Goal: Information Seeking & Learning: Compare options

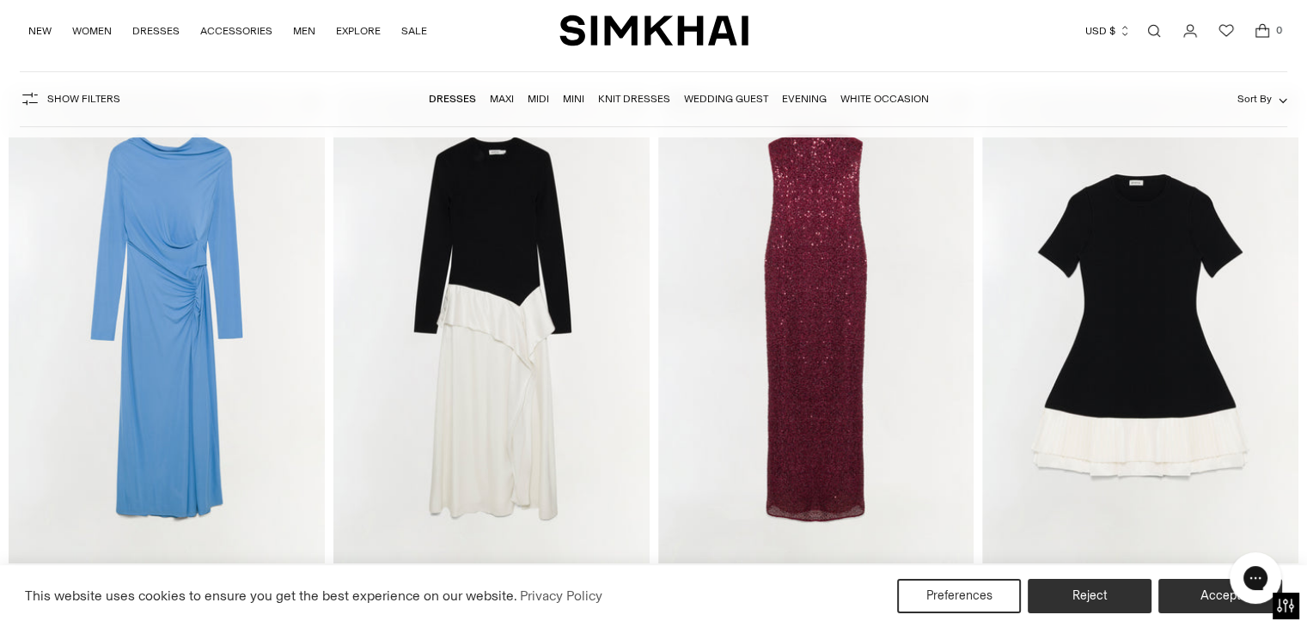
scroll to position [129, 0]
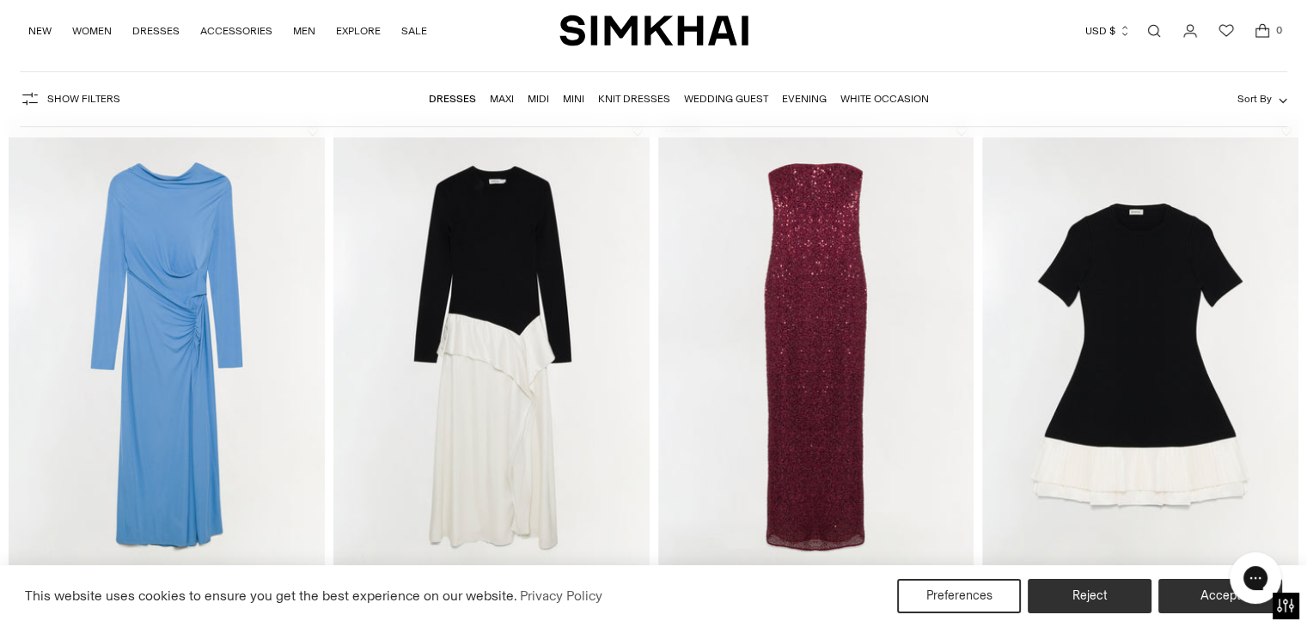
click at [0, 0] on img "Xyla Sequin Gown" at bounding box center [0, 0] width 0 height 0
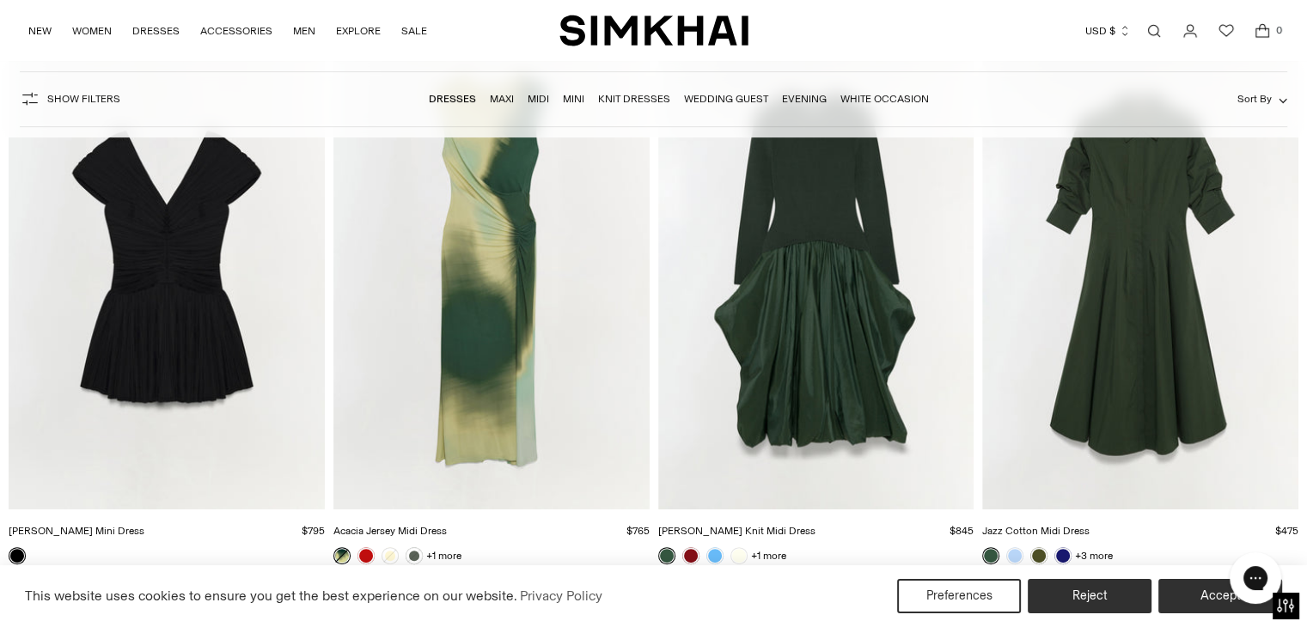
scroll to position [6785, 0]
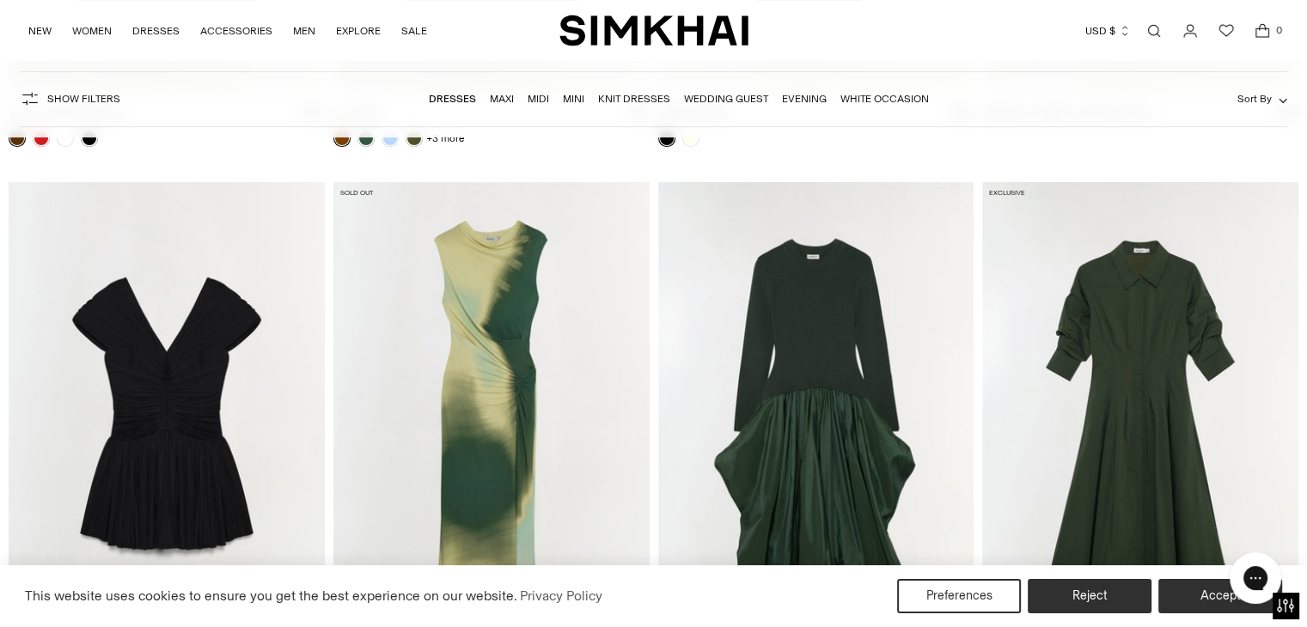
click at [0, 0] on img "Acacia Jersey Midi Dress" at bounding box center [0, 0] width 0 height 0
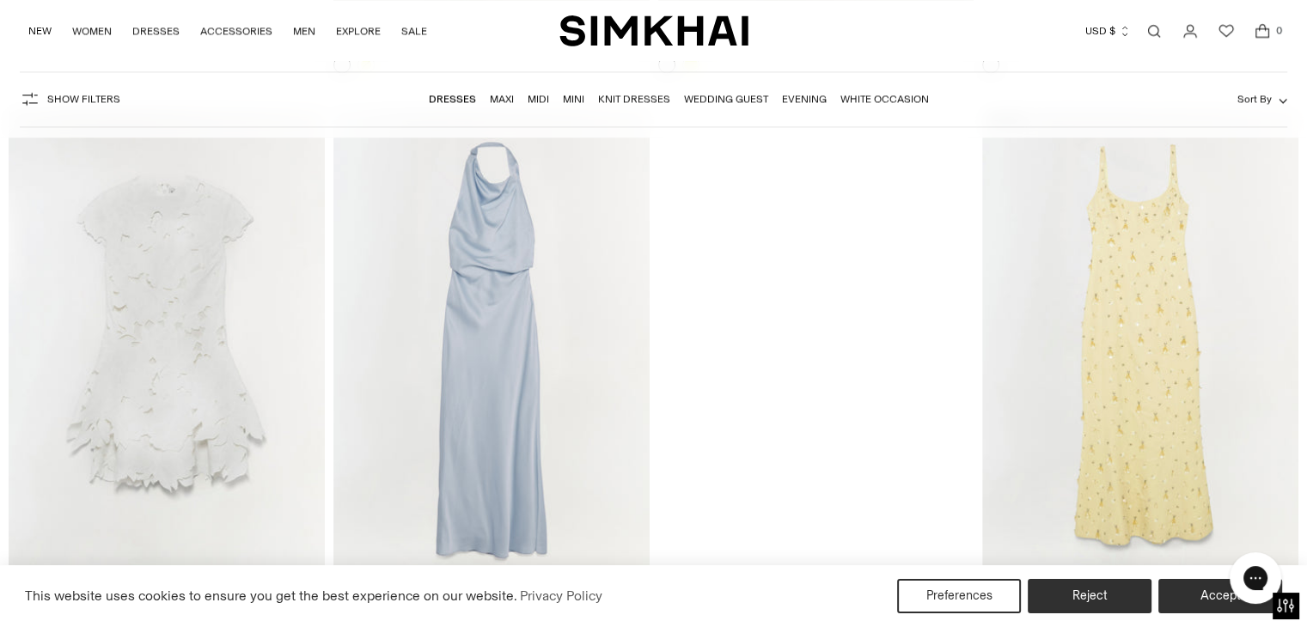
scroll to position [9205, 0]
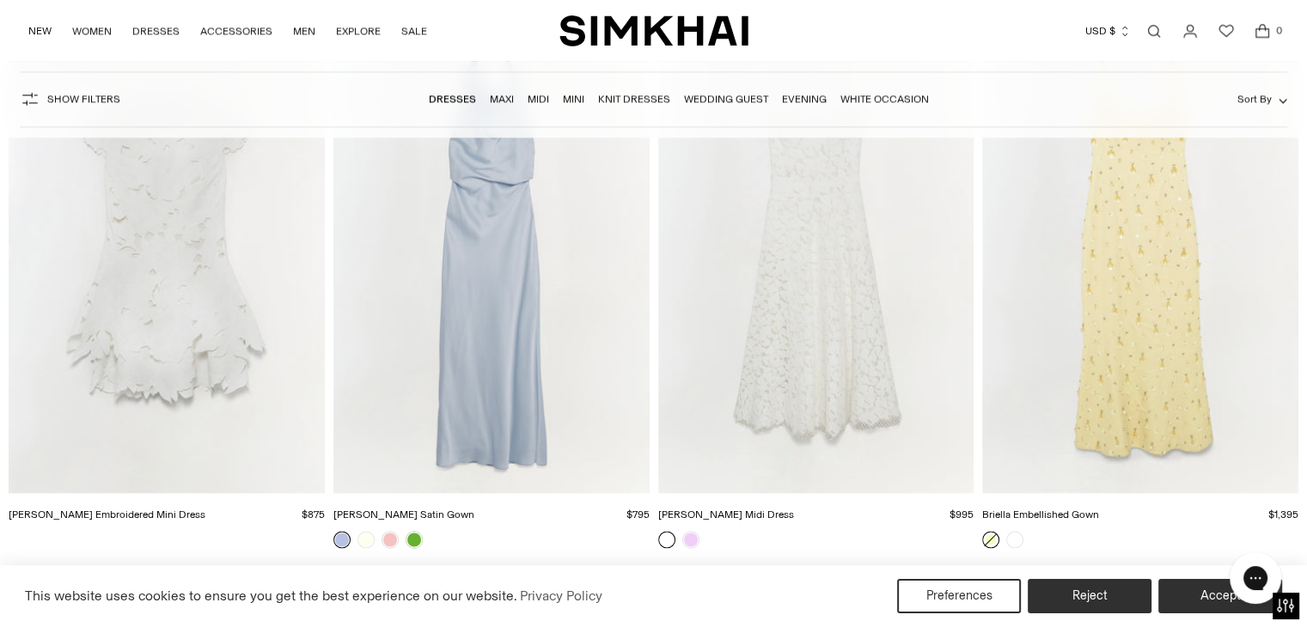
click at [0, 0] on img "Reannon Satin Gown" at bounding box center [0, 0] width 0 height 0
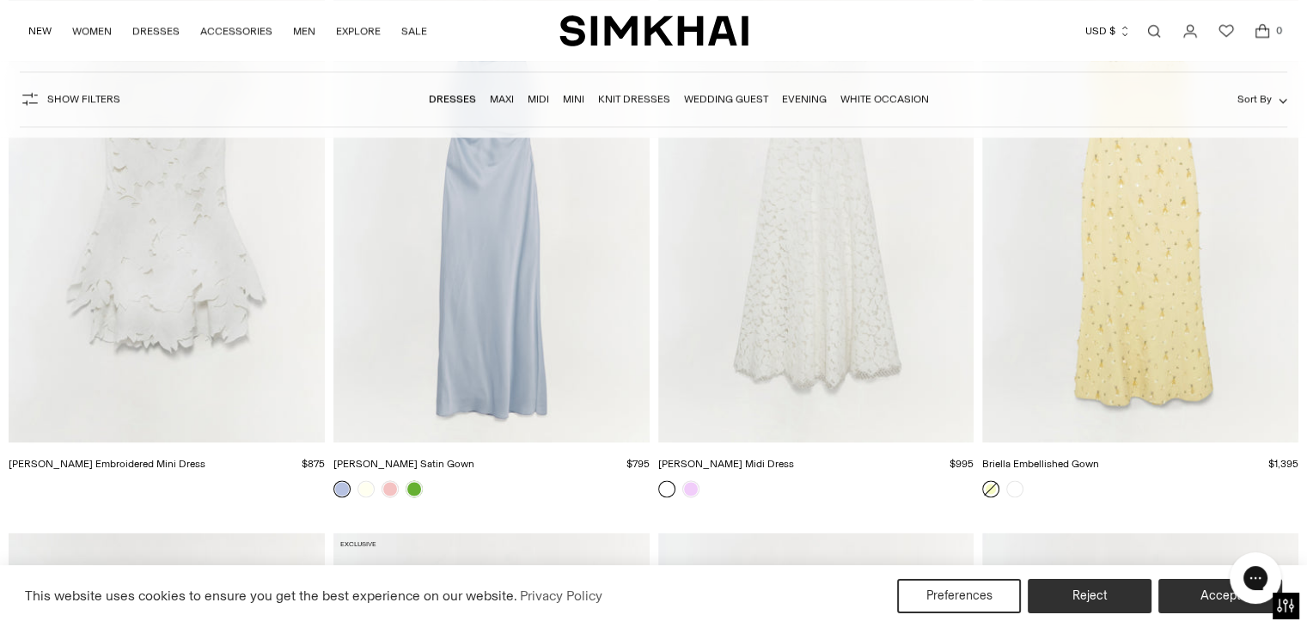
scroll to position [9022, 0]
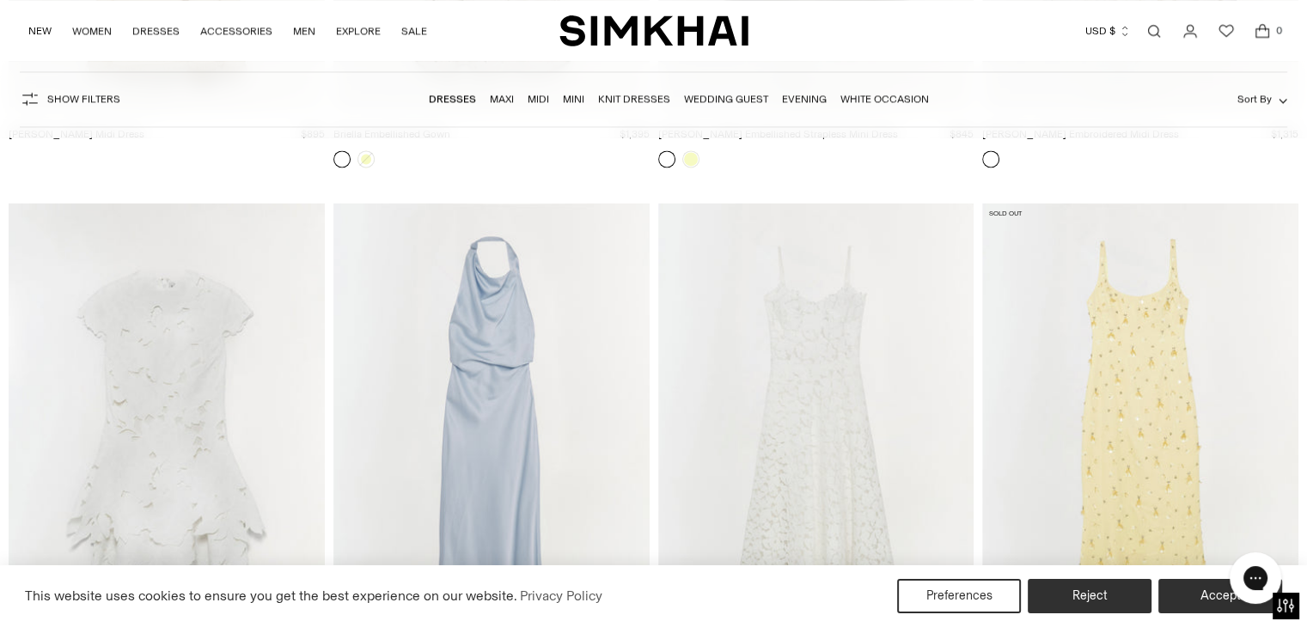
click at [0, 0] on img "Briella Embellished Gown" at bounding box center [0, 0] width 0 height 0
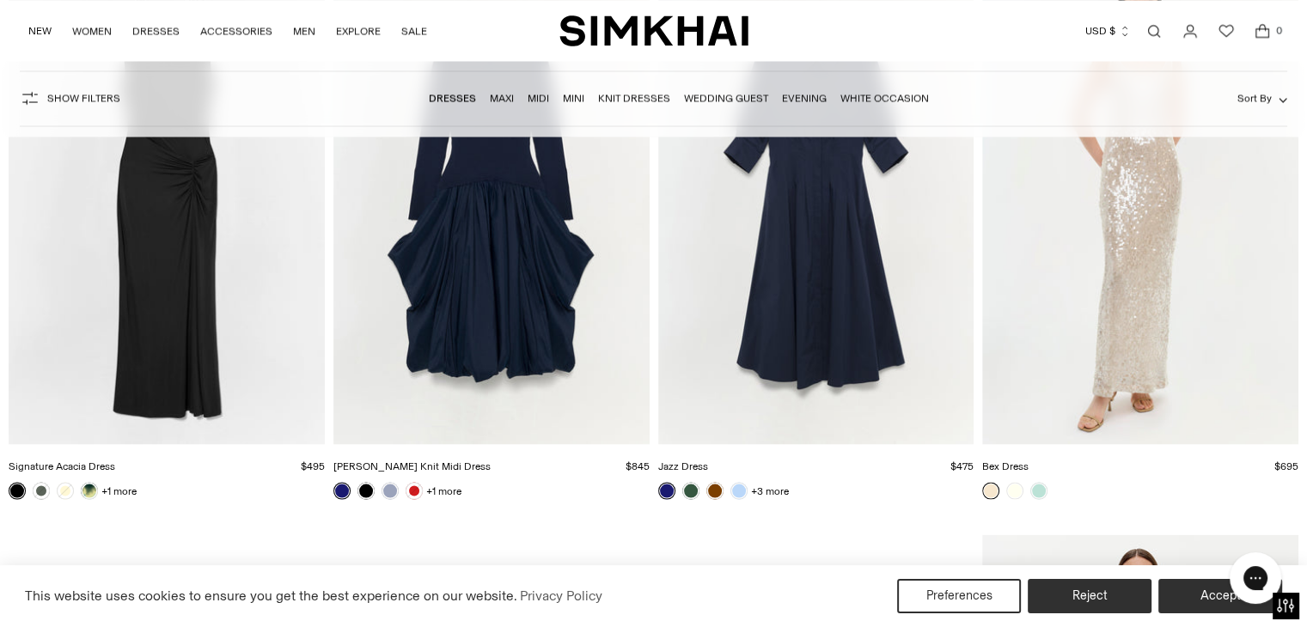
scroll to position [22657, 0]
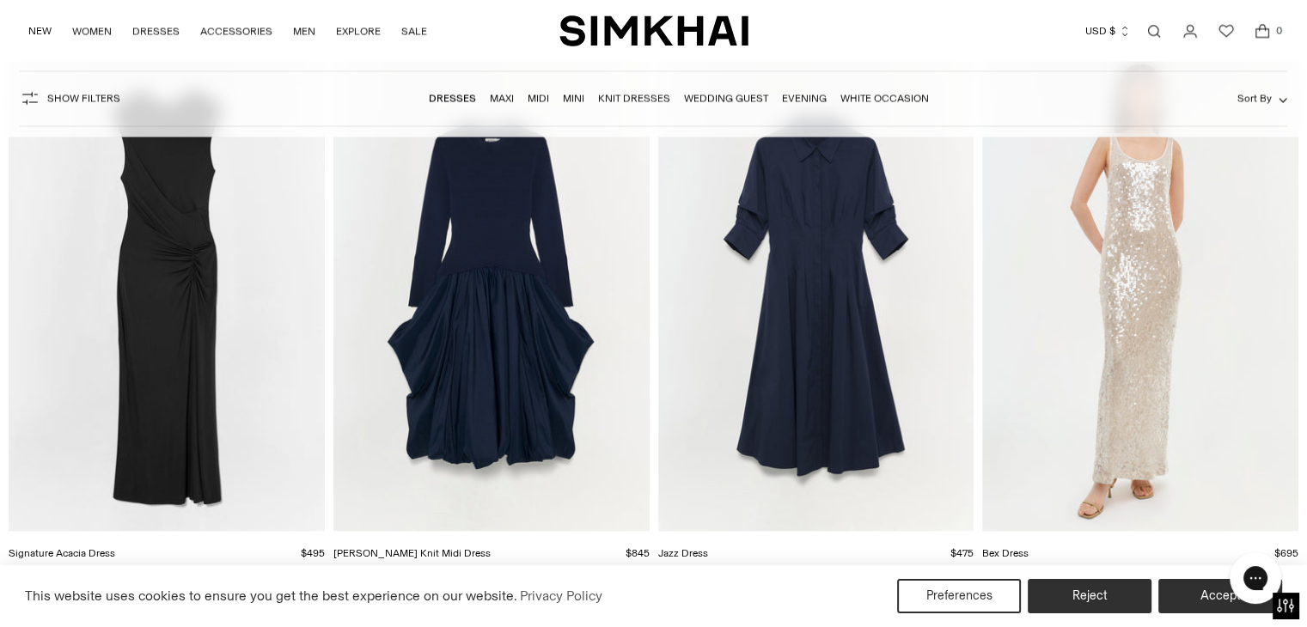
click at [0, 0] on img "Bex Dress" at bounding box center [0, 0] width 0 height 0
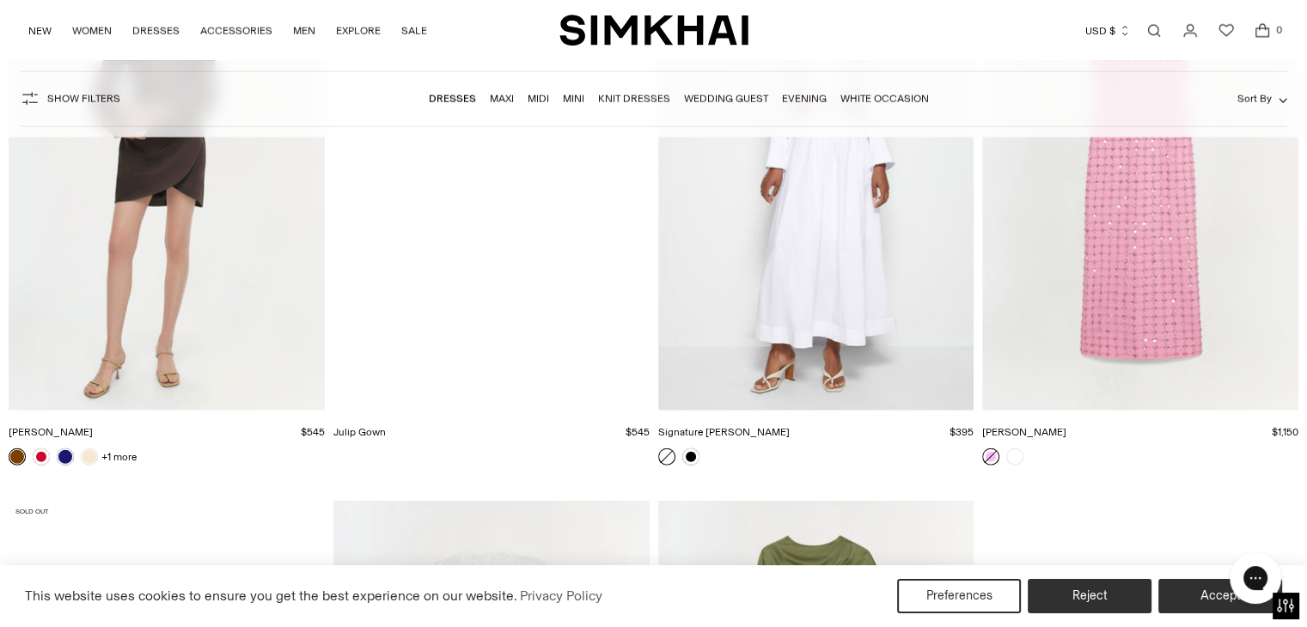
scroll to position [23585, 0]
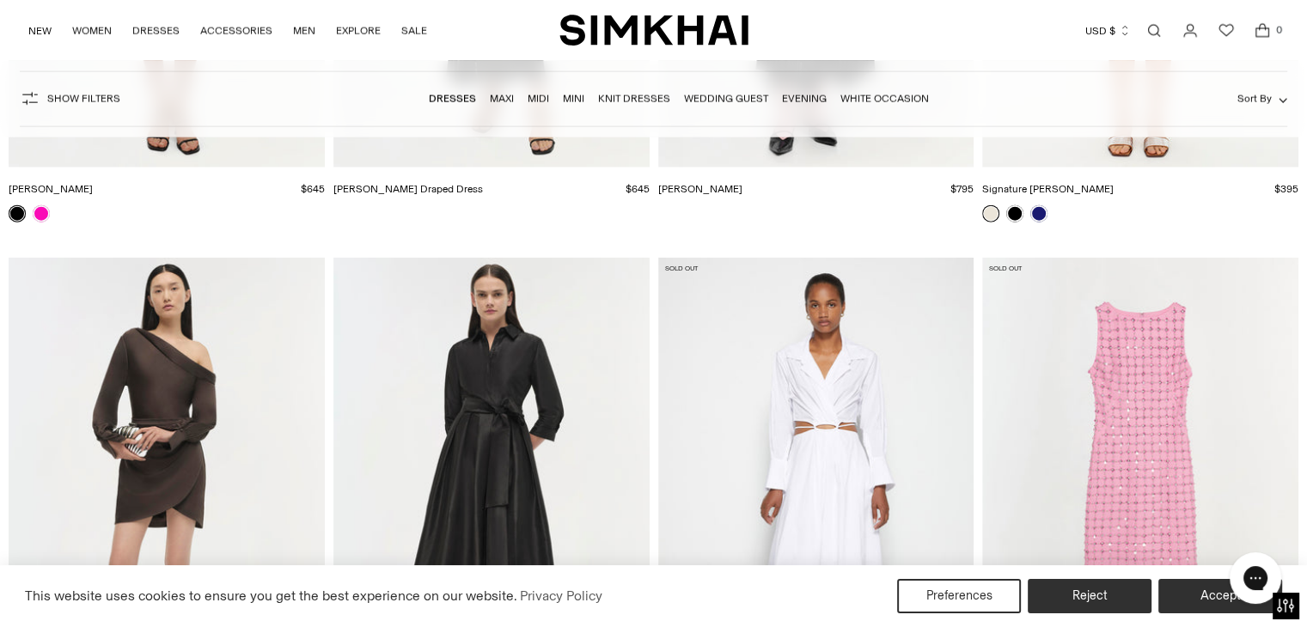
click at [0, 0] on img "Claudia Dress" at bounding box center [0, 0] width 0 height 0
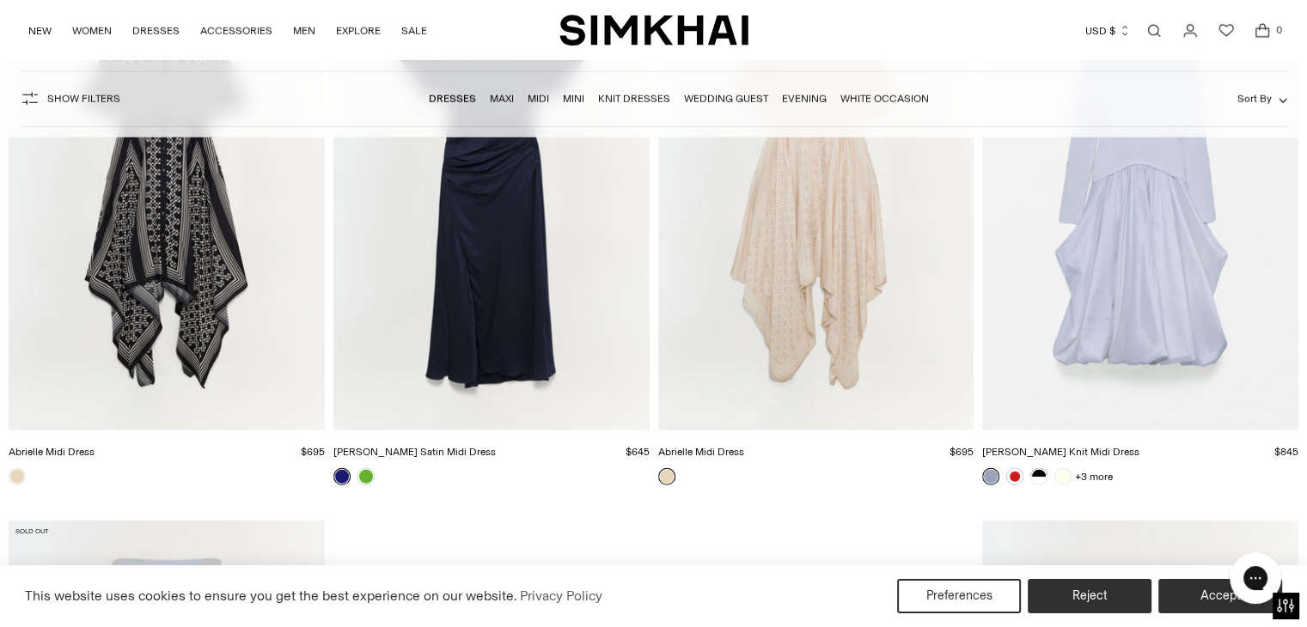
scroll to position [17709, 0]
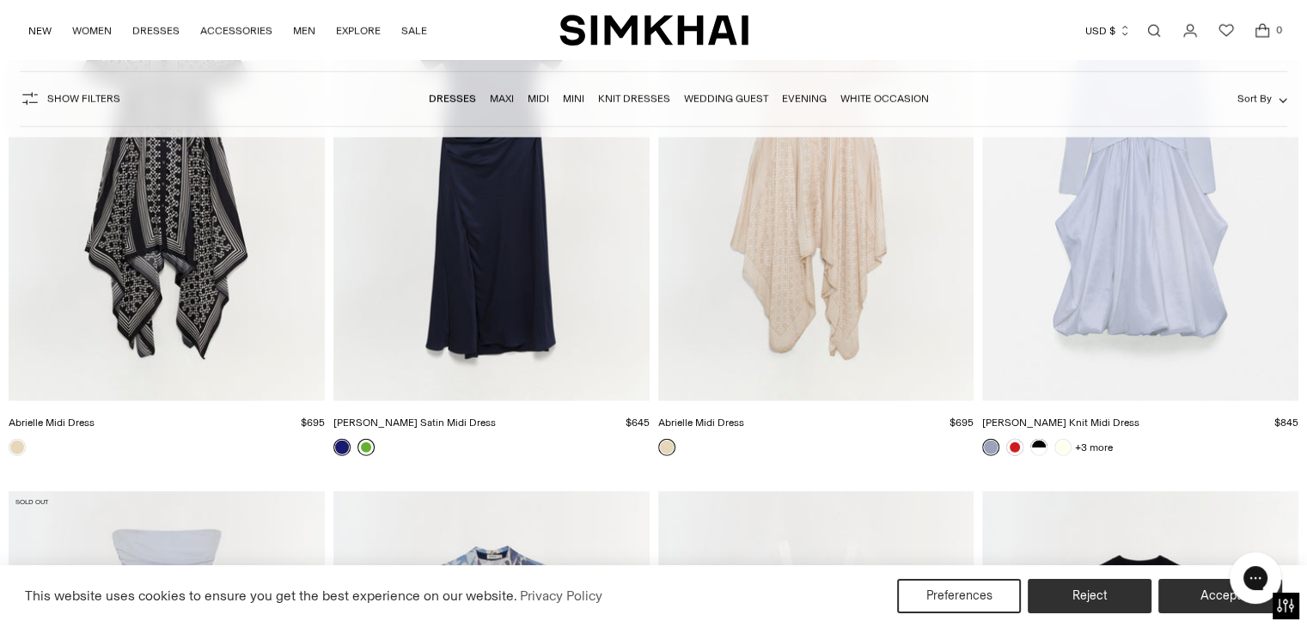
click at [364, 449] on link at bounding box center [365, 447] width 17 height 17
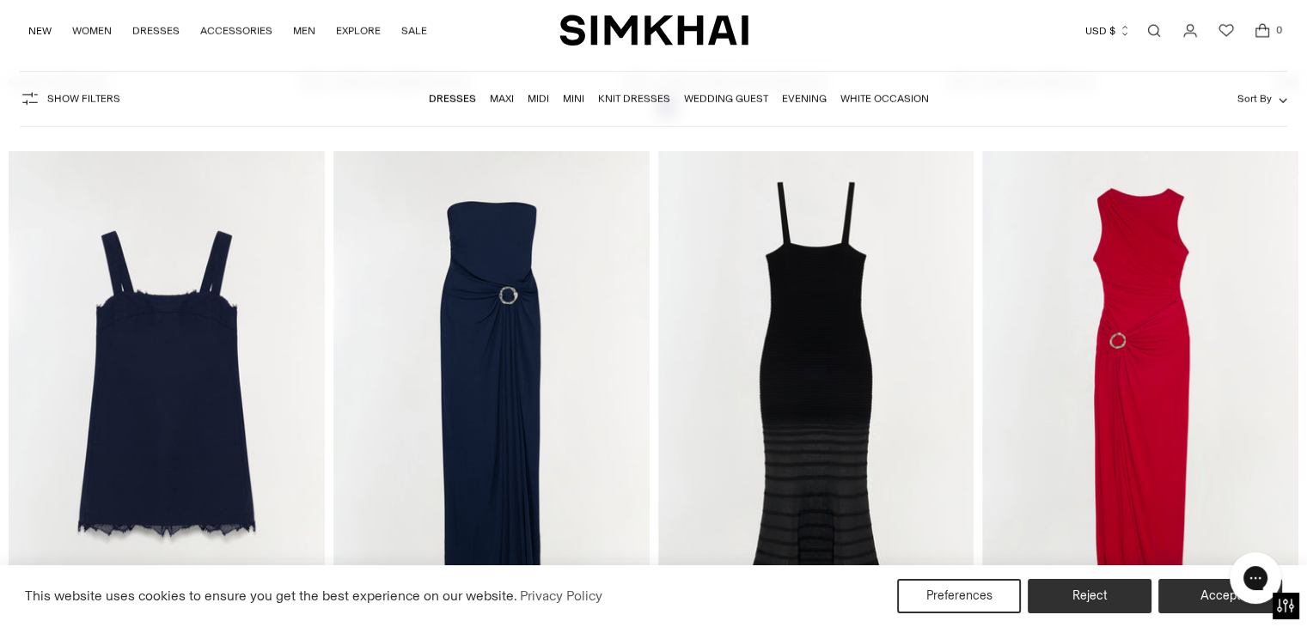
scroll to position [11418, 0]
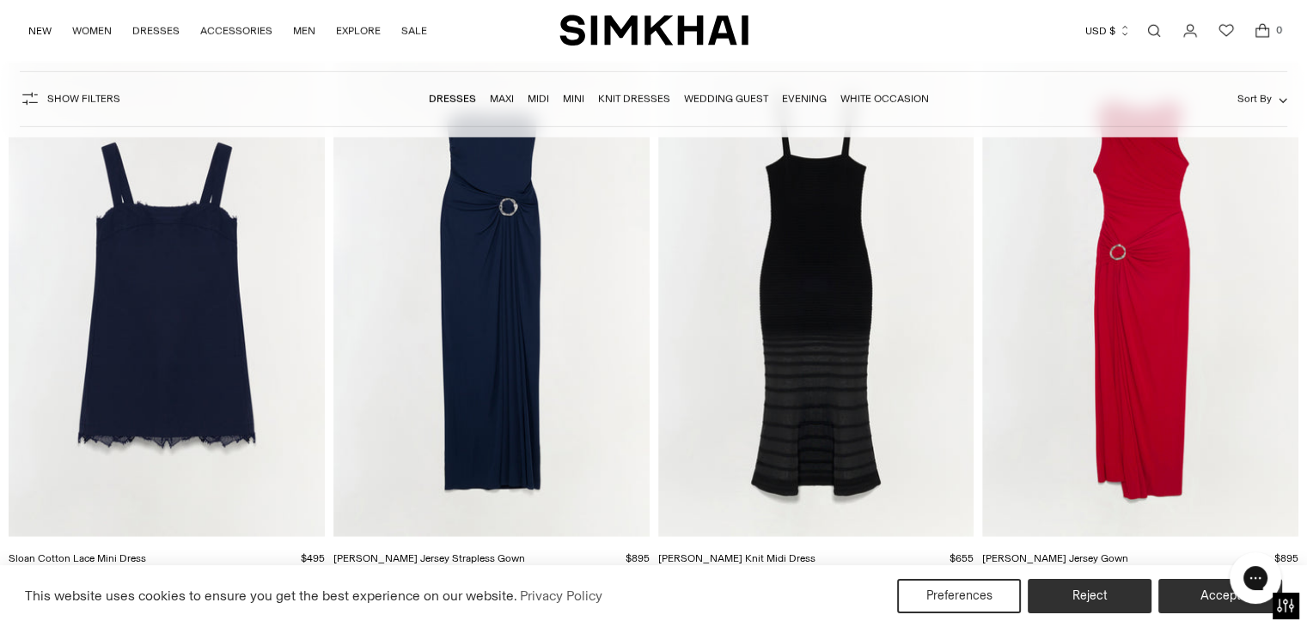
click at [0, 0] on img "Emma Jersey Strapless Gown" at bounding box center [0, 0] width 0 height 0
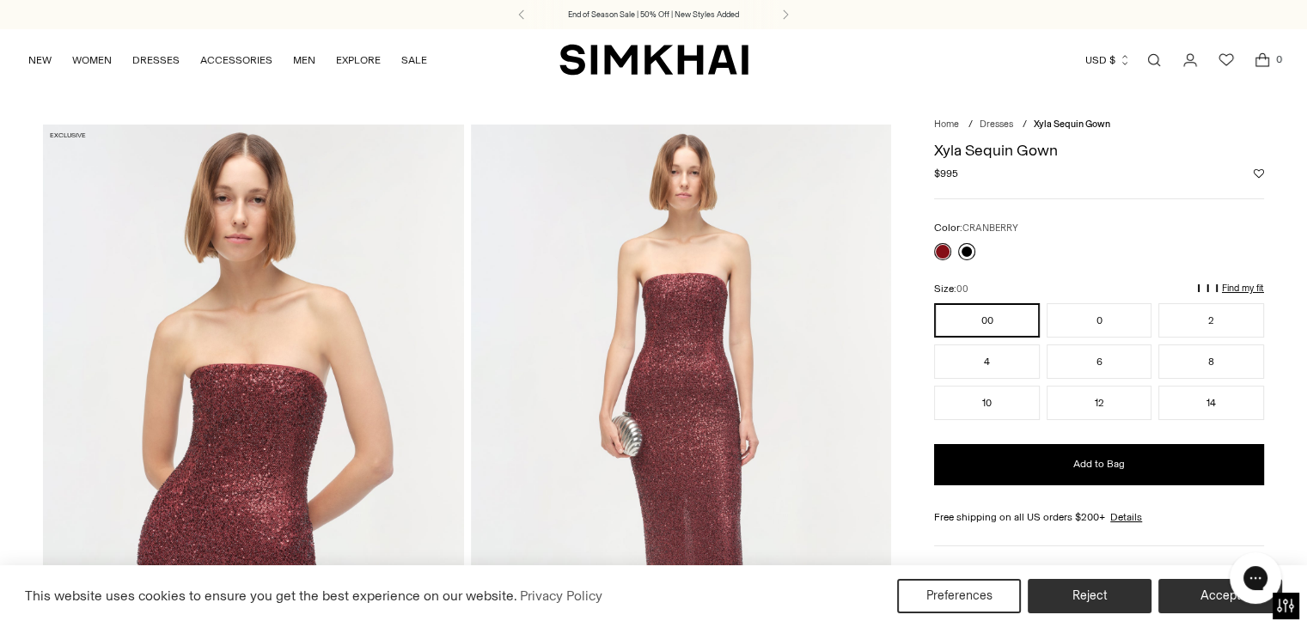
click at [969, 247] on link at bounding box center [966, 251] width 17 height 17
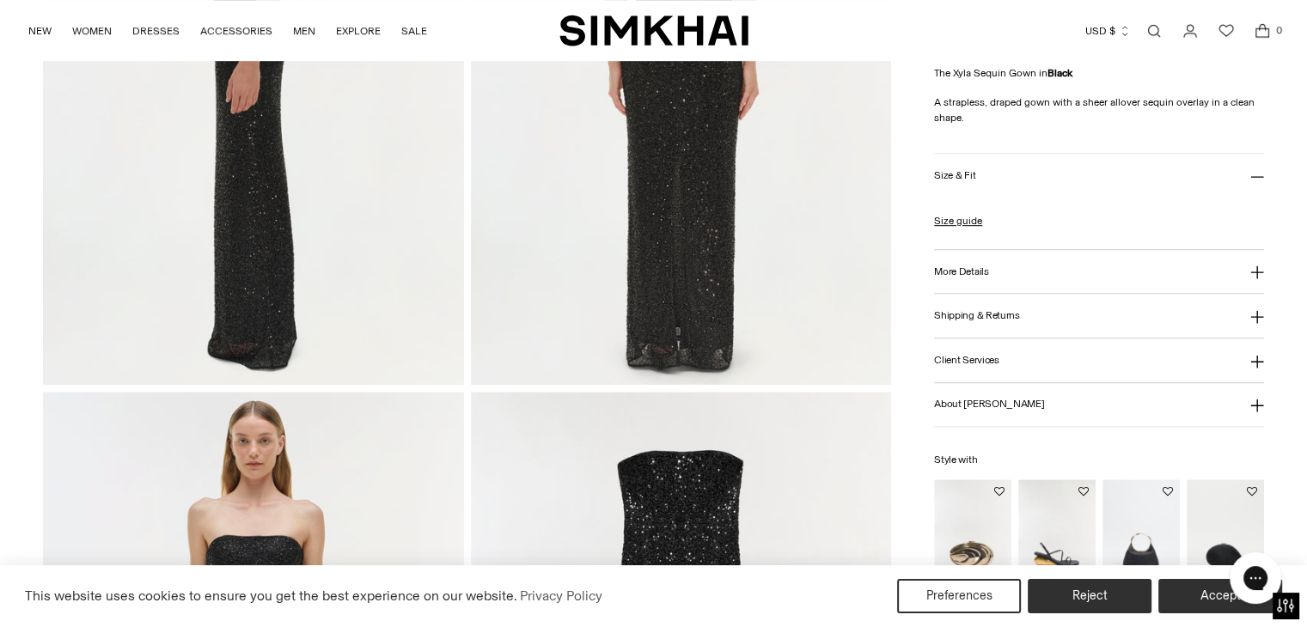
scroll to position [806, 0]
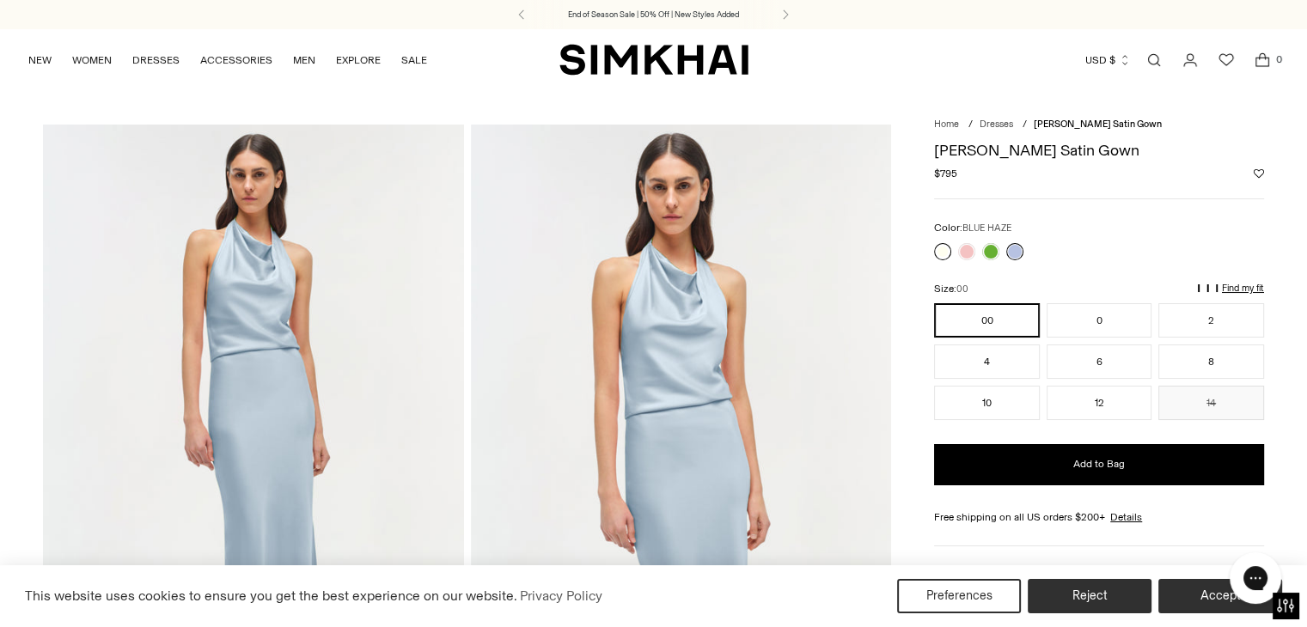
click at [945, 249] on link at bounding box center [942, 251] width 17 height 17
click at [985, 251] on link at bounding box center [990, 251] width 17 height 17
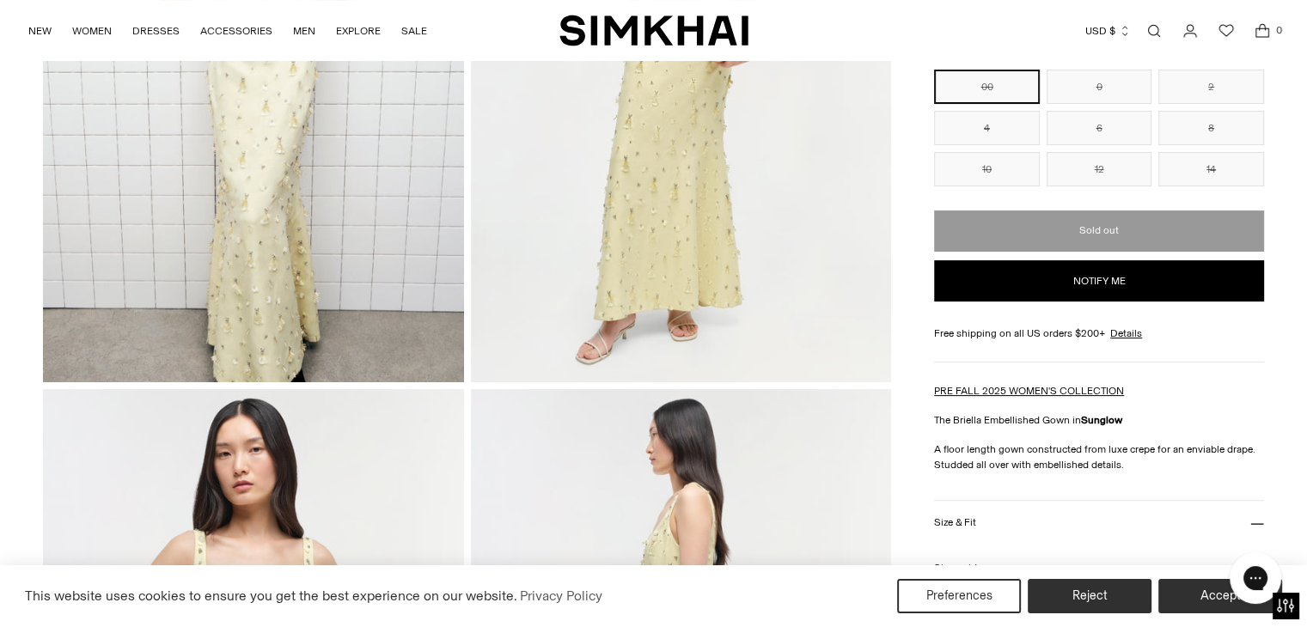
scroll to position [282, 0]
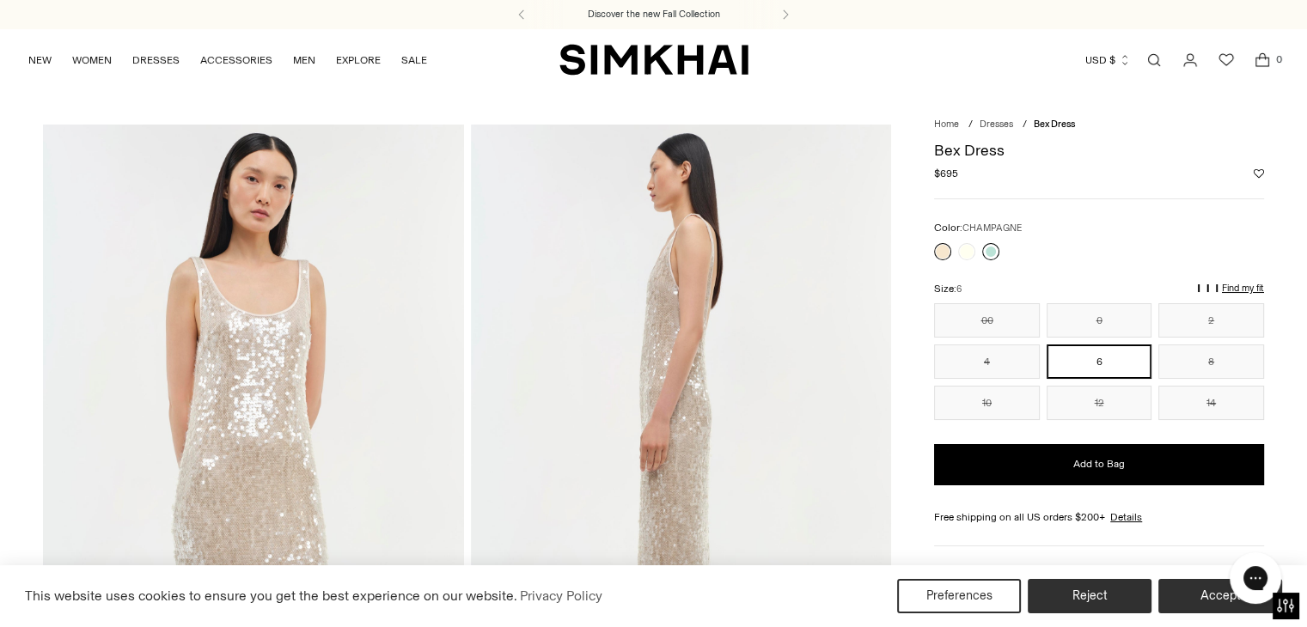
click at [990, 247] on link at bounding box center [990, 251] width 17 height 17
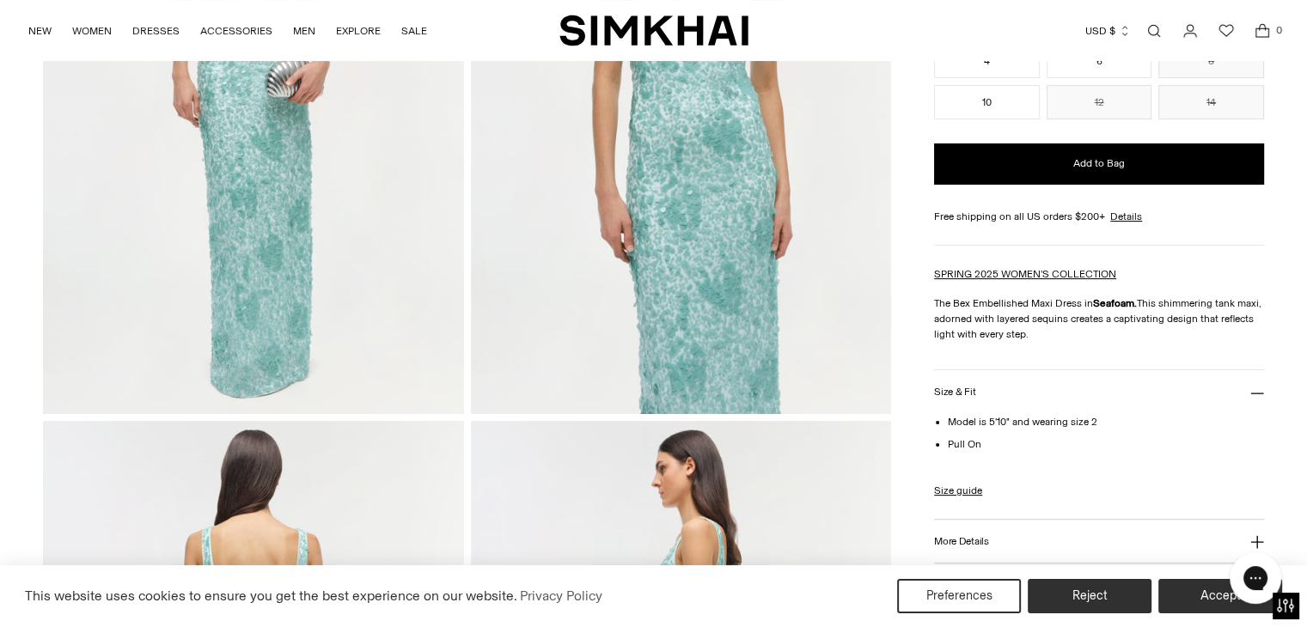
scroll to position [198, 0]
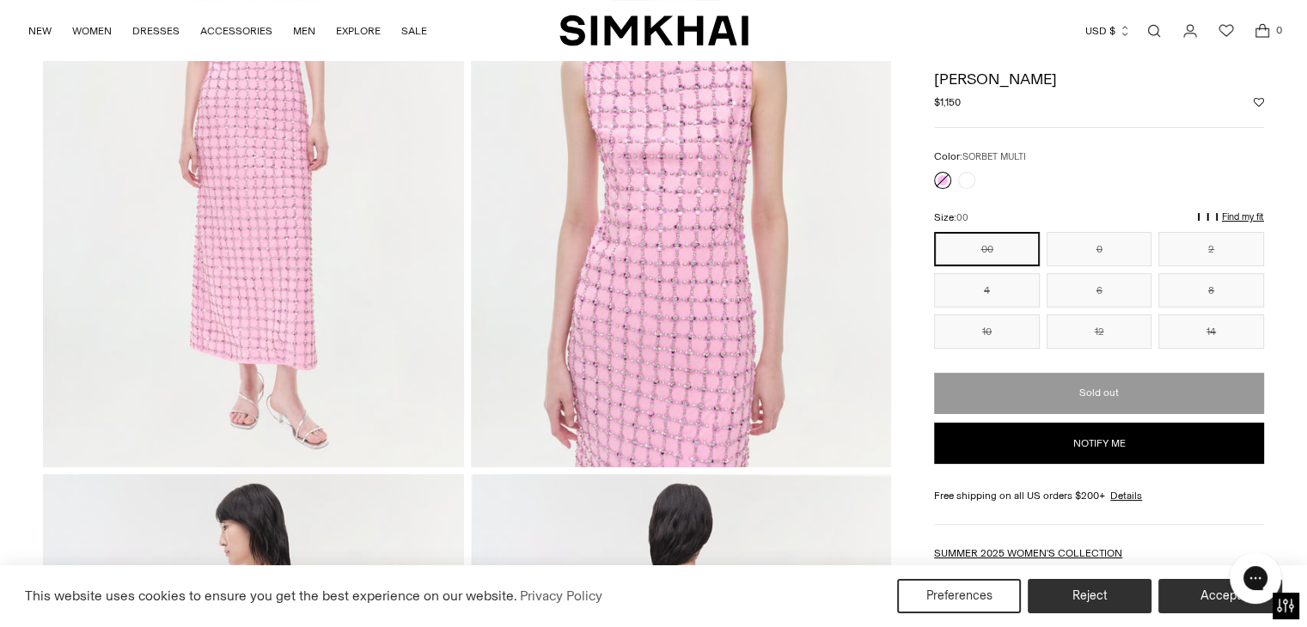
scroll to position [180, 0]
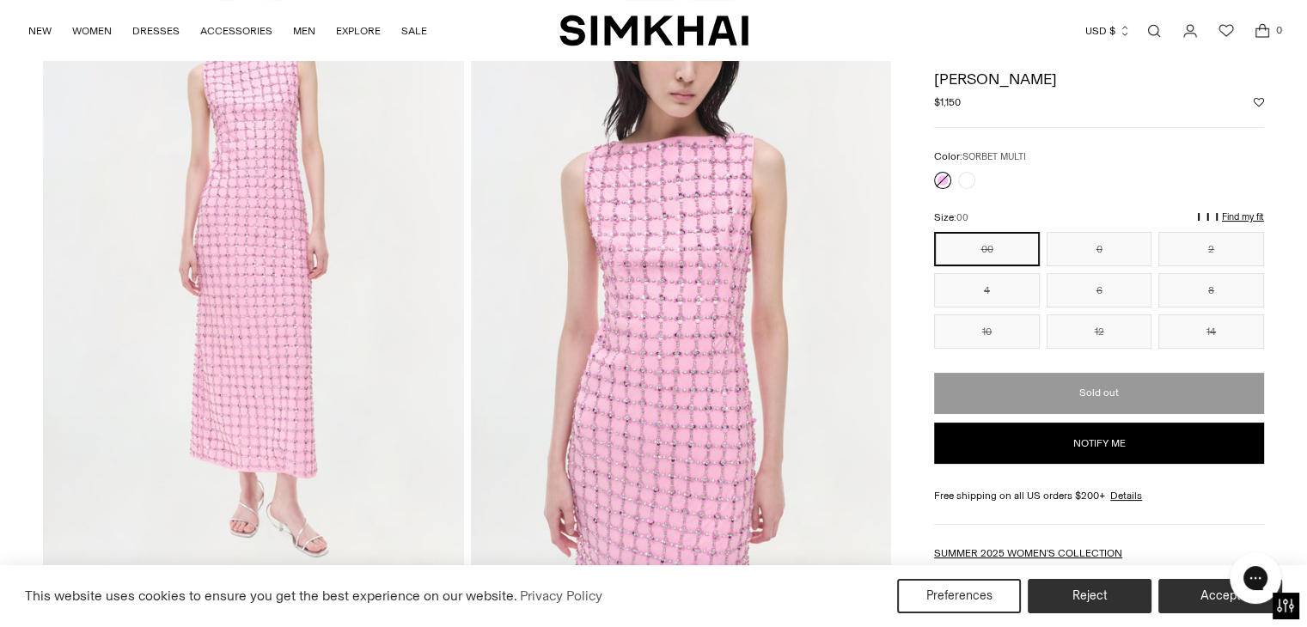
click at [703, 199] on img at bounding box center [681, 259] width 420 height 631
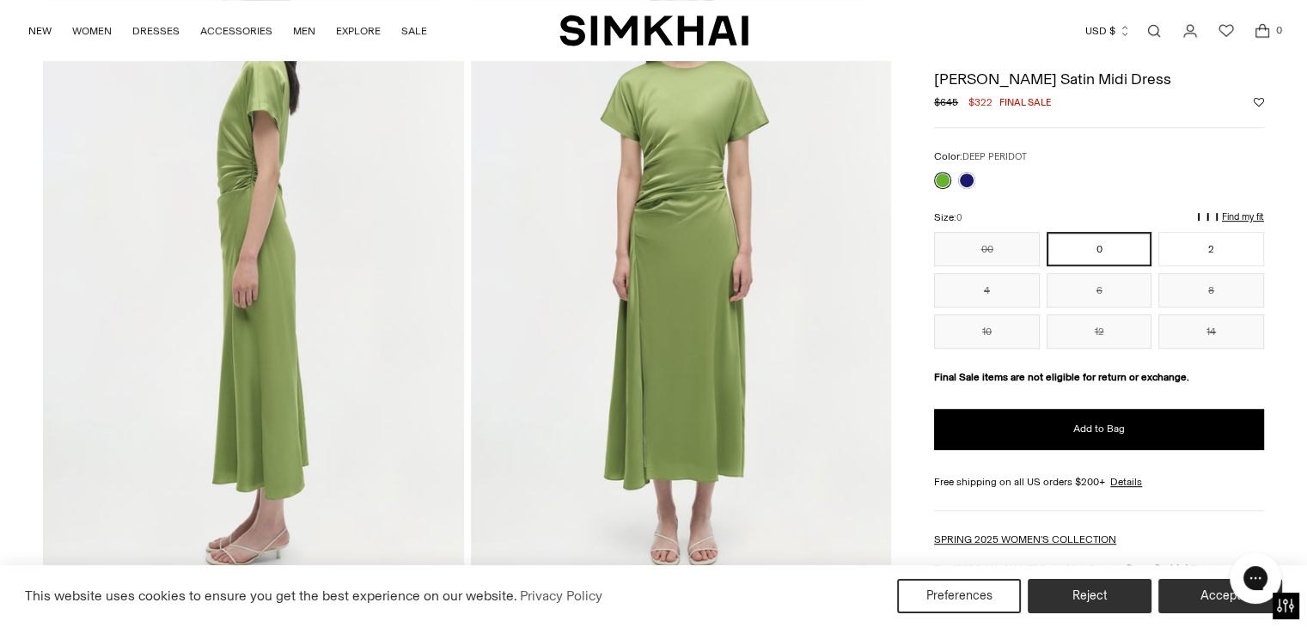
scroll to position [767, 0]
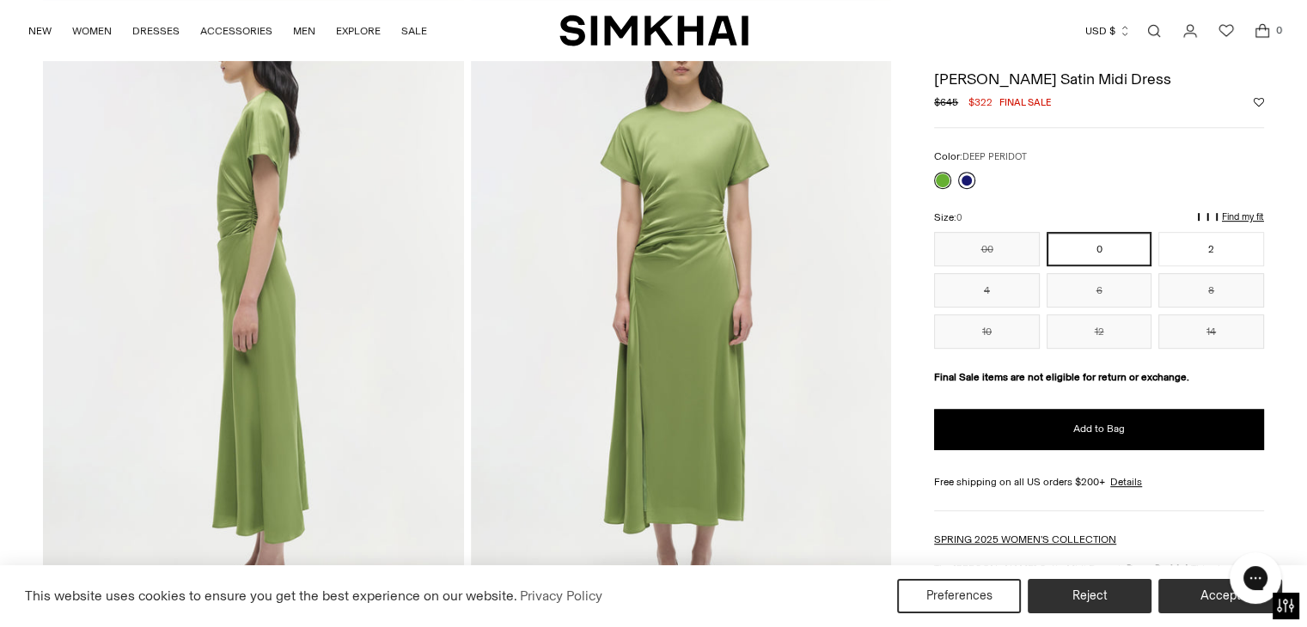
click at [971, 185] on link at bounding box center [966, 180] width 17 height 17
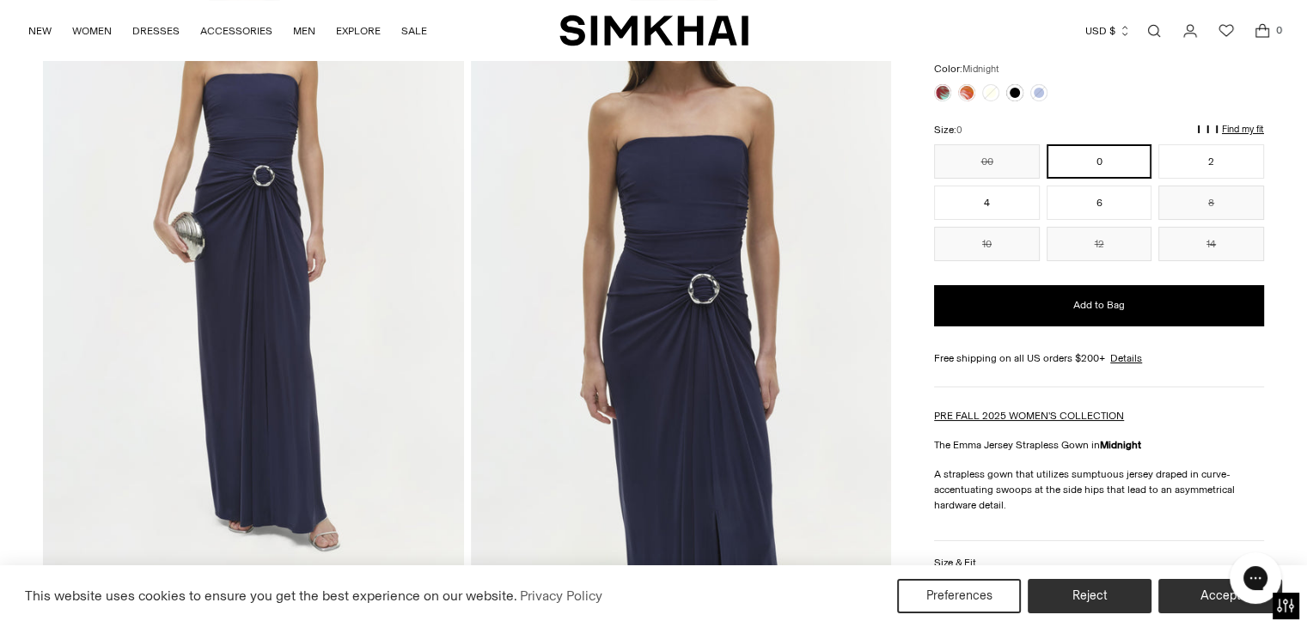
scroll to position [77, 0]
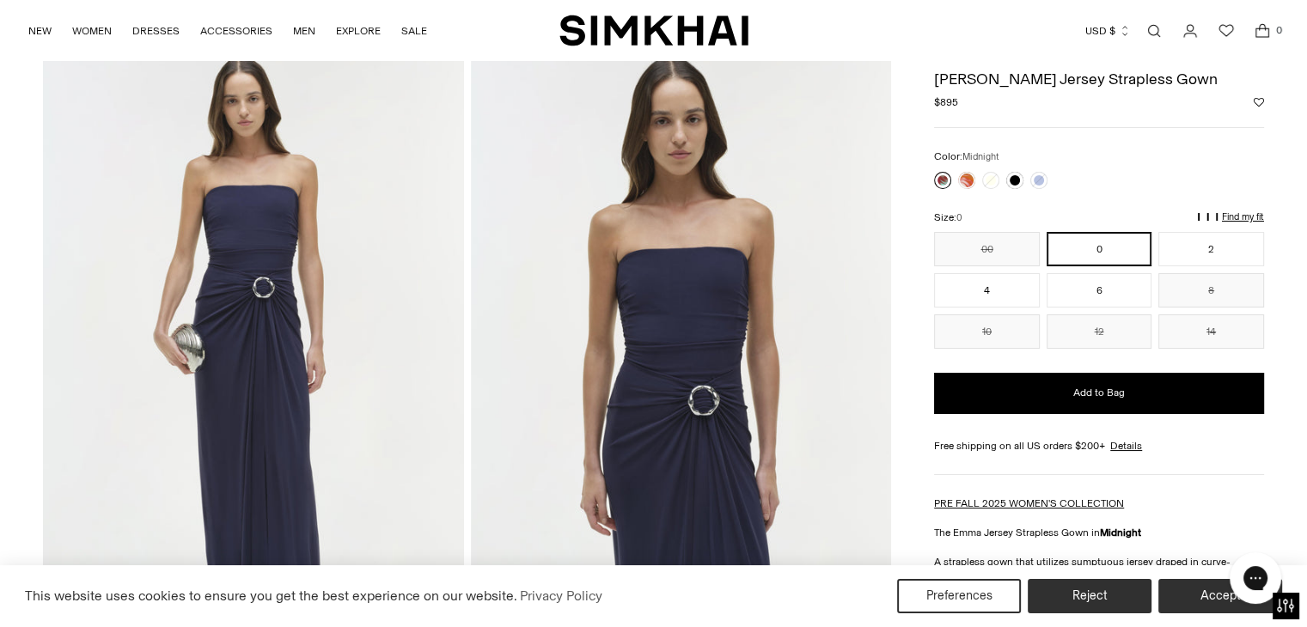
click at [943, 183] on link at bounding box center [942, 180] width 17 height 17
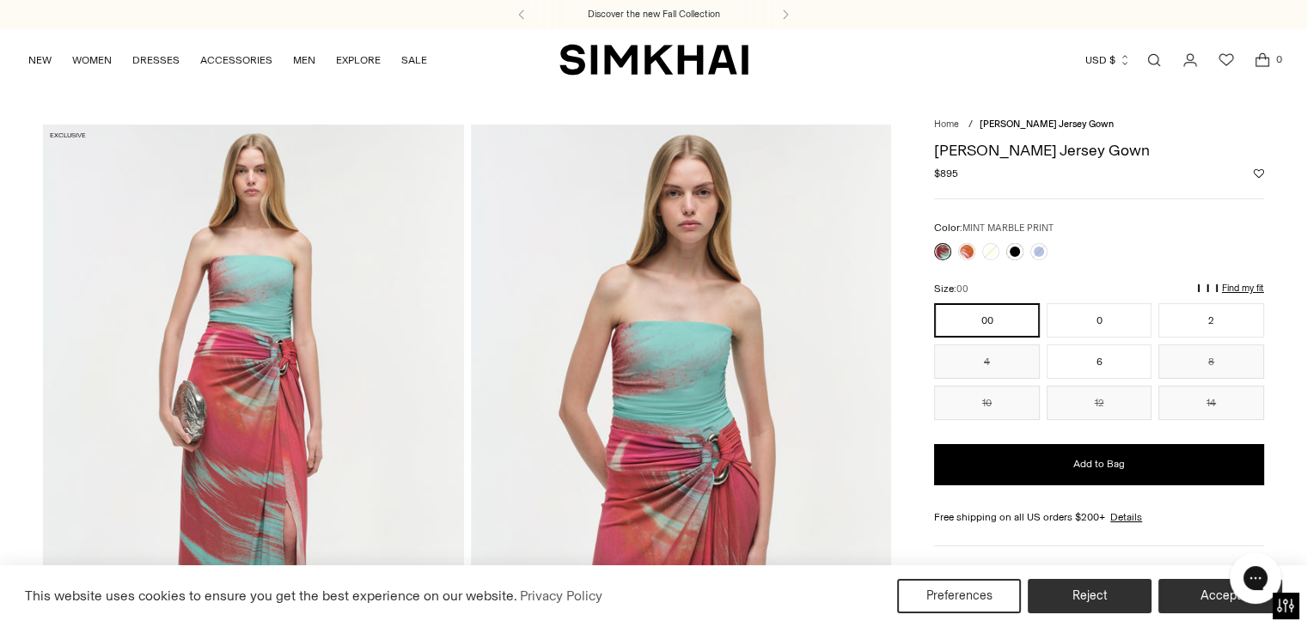
click at [961, 242] on div at bounding box center [991, 252] width 120 height 24
click at [961, 244] on link at bounding box center [966, 251] width 17 height 17
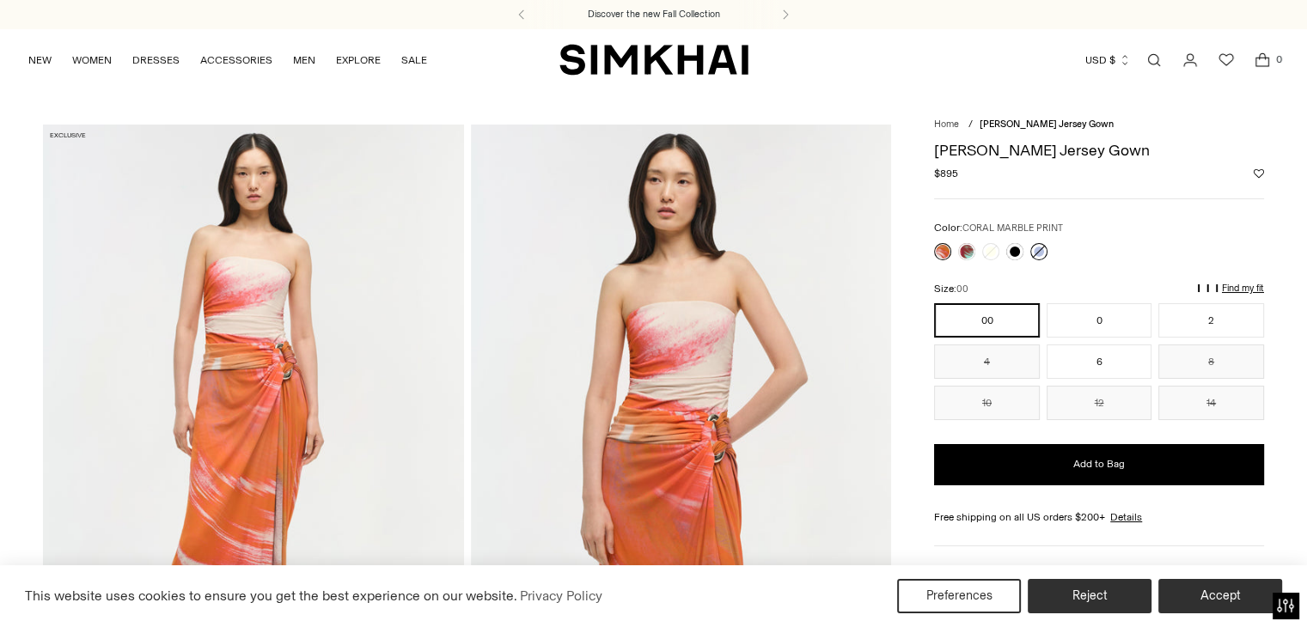
click at [1041, 253] on link at bounding box center [1038, 251] width 17 height 17
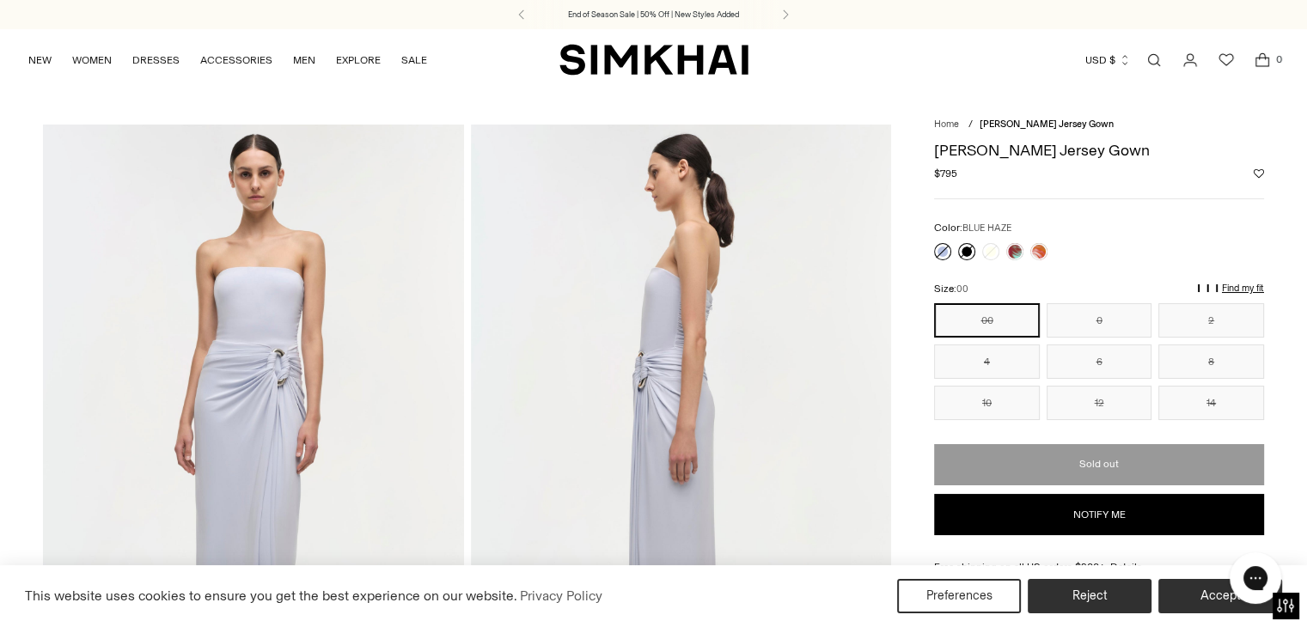
click at [970, 252] on link at bounding box center [966, 251] width 17 height 17
